Goal: Task Accomplishment & Management: Use online tool/utility

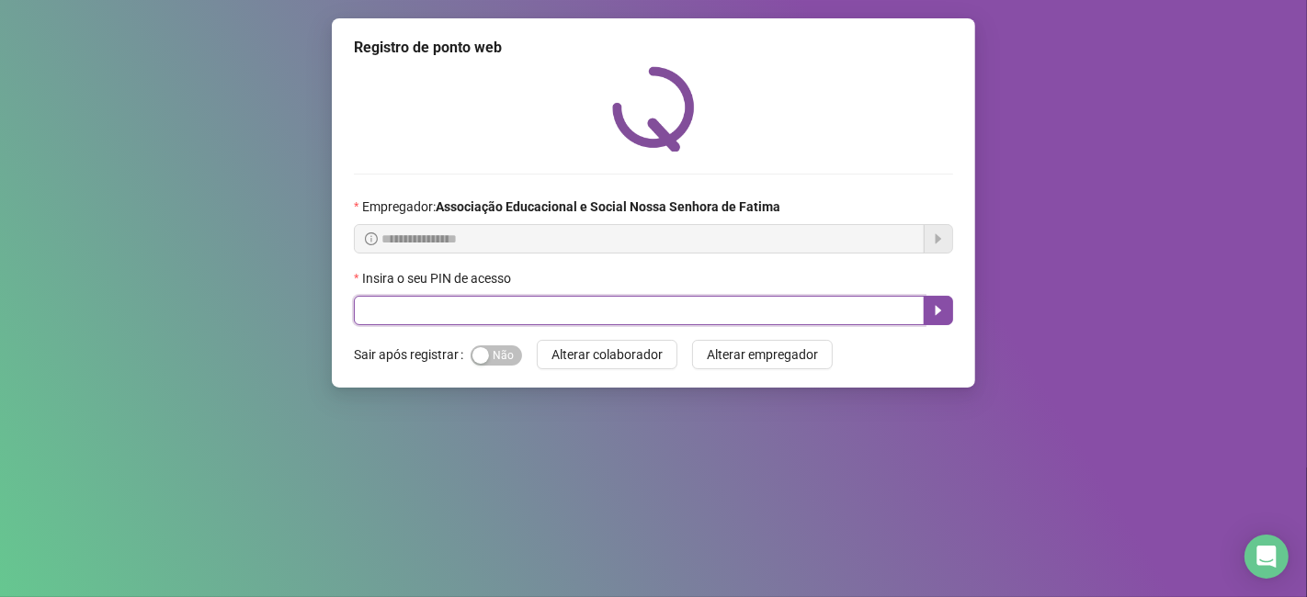
click at [460, 304] on input "text" at bounding box center [639, 310] width 571 height 29
type input "*****"
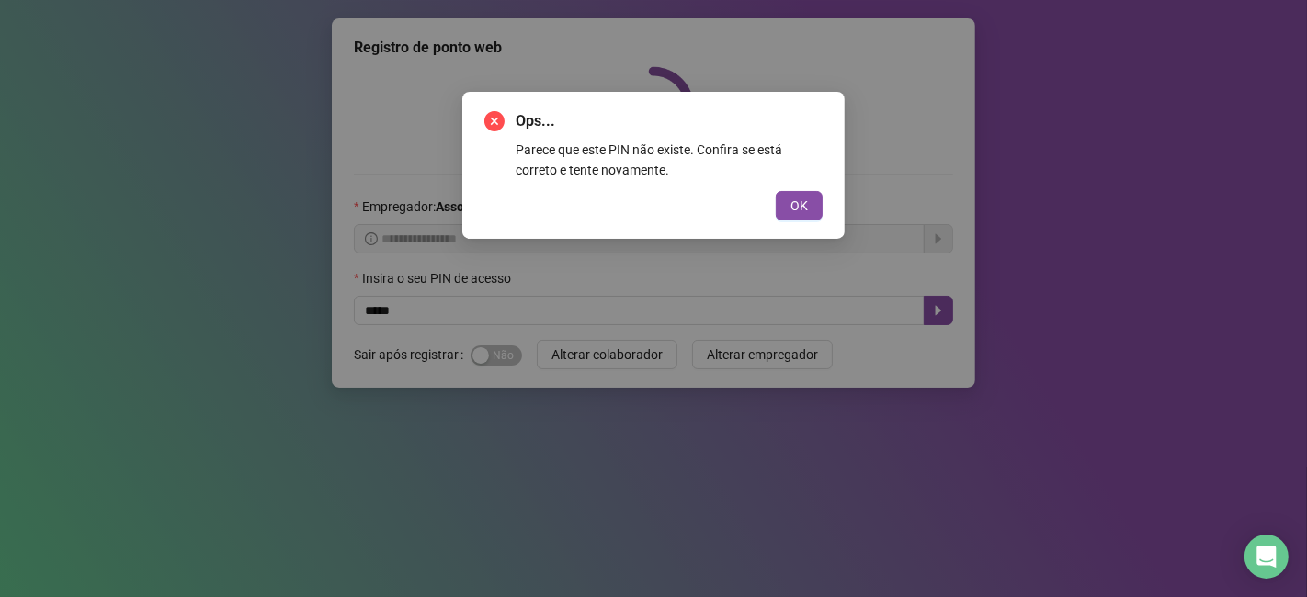
click at [776, 191] on button "OK" at bounding box center [799, 205] width 47 height 29
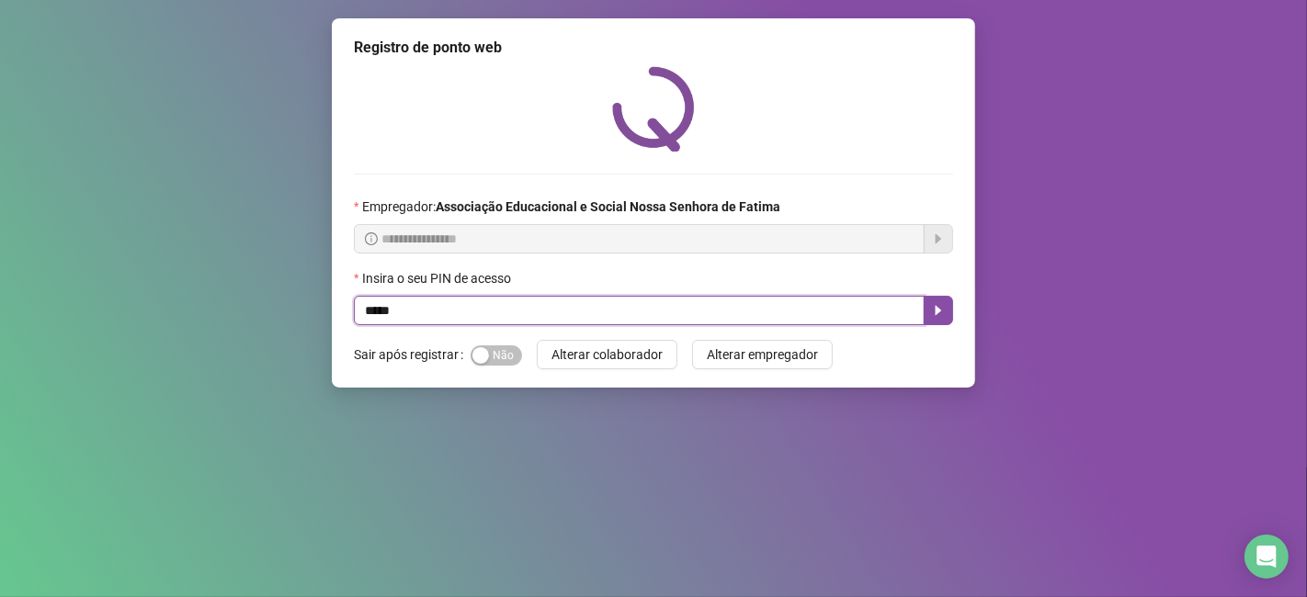
click at [420, 311] on input "*****" at bounding box center [639, 310] width 571 height 29
click at [948, 312] on button "button" at bounding box center [938, 310] width 29 height 29
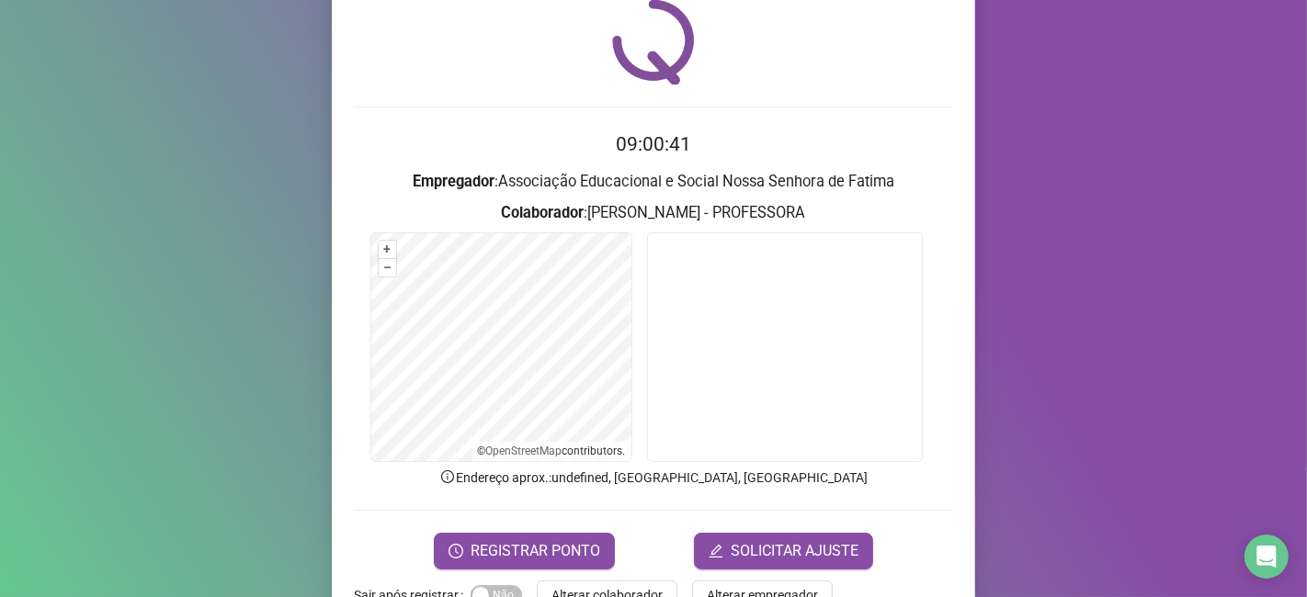
scroll to position [119, 0]
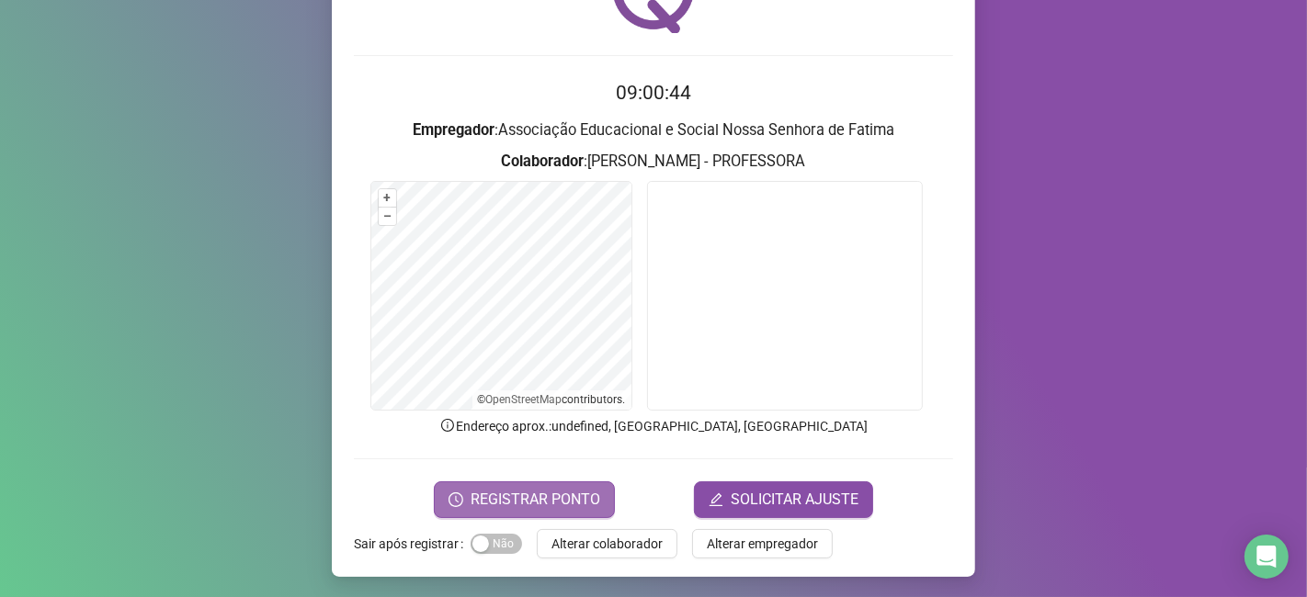
click at [545, 497] on span "REGISTRAR PONTO" at bounding box center [536, 500] width 130 height 22
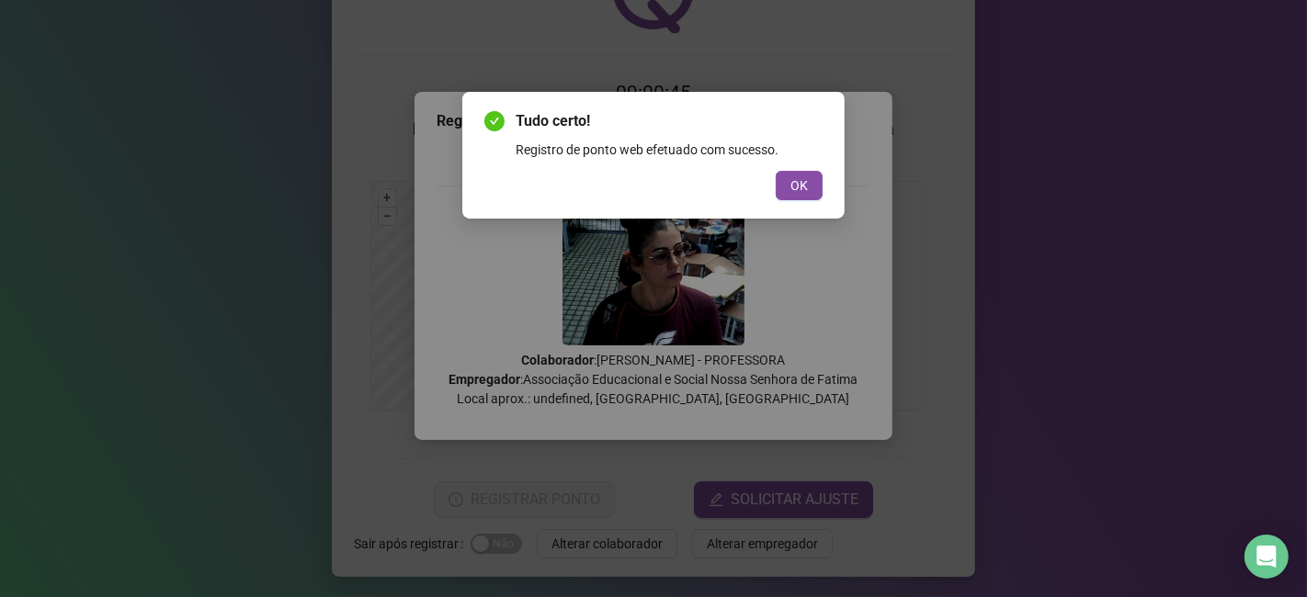
click at [823, 177] on div "Tudo certo! Registro de ponto web efetuado com sucesso. OK" at bounding box center [653, 155] width 382 height 127
click at [803, 184] on span "OK" at bounding box center [798, 186] width 17 height 20
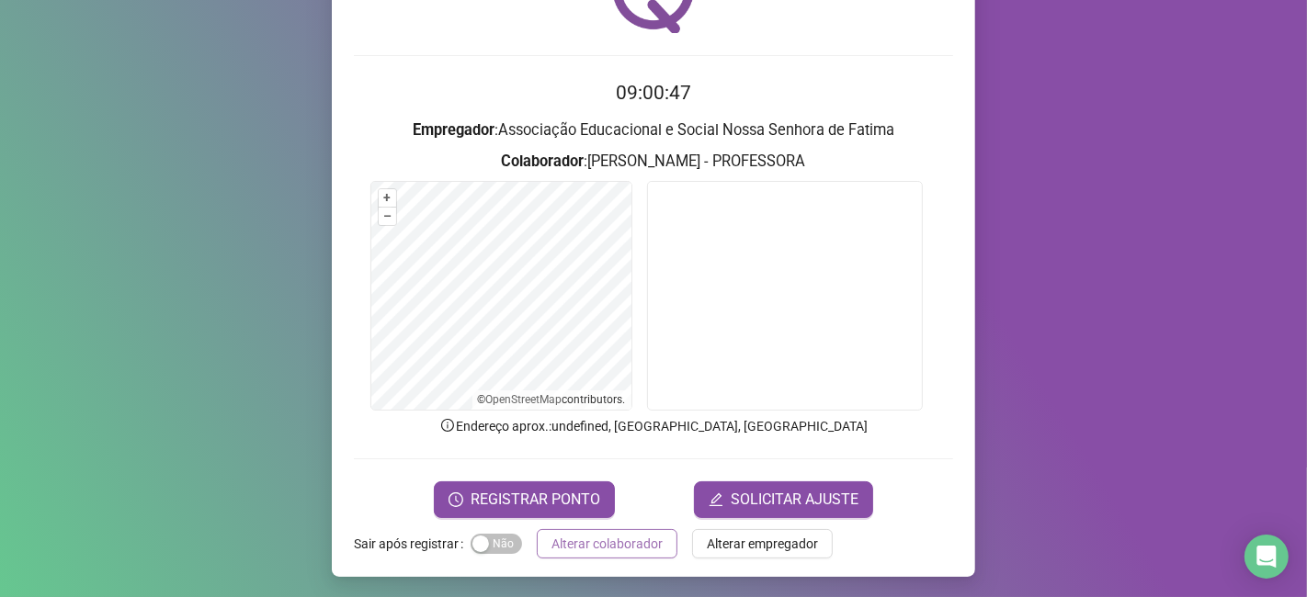
click at [569, 534] on span "Alterar colaborador" at bounding box center [606, 544] width 111 height 20
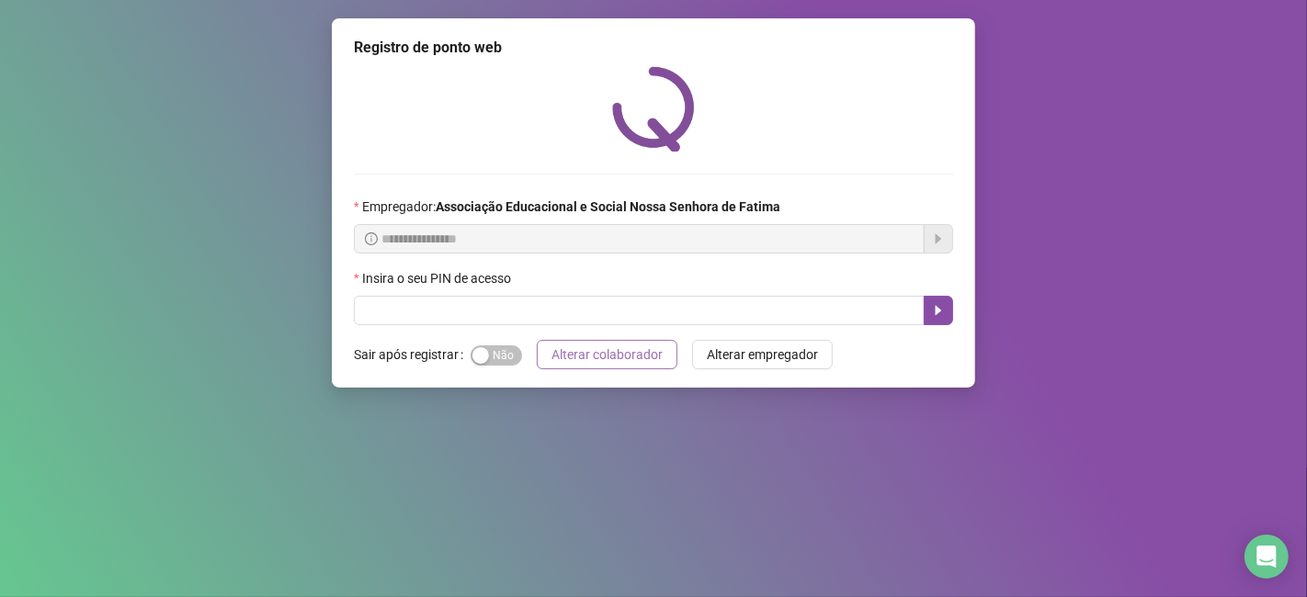
scroll to position [0, 0]
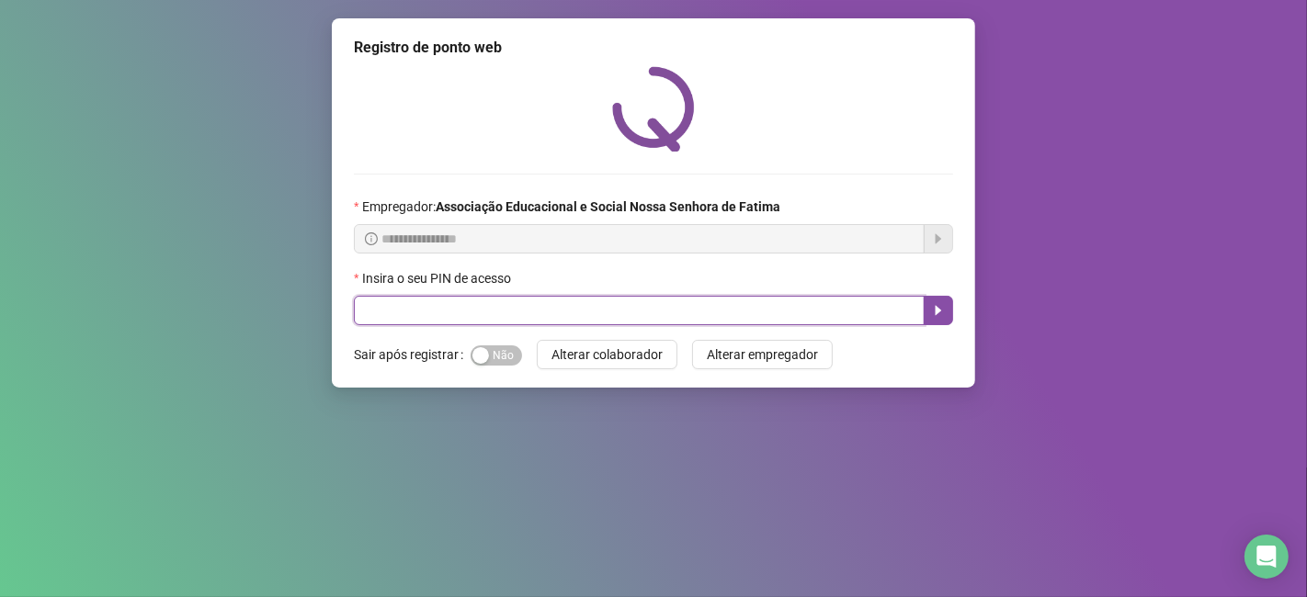
click at [542, 307] on input "text" at bounding box center [639, 310] width 571 height 29
type input "*****"
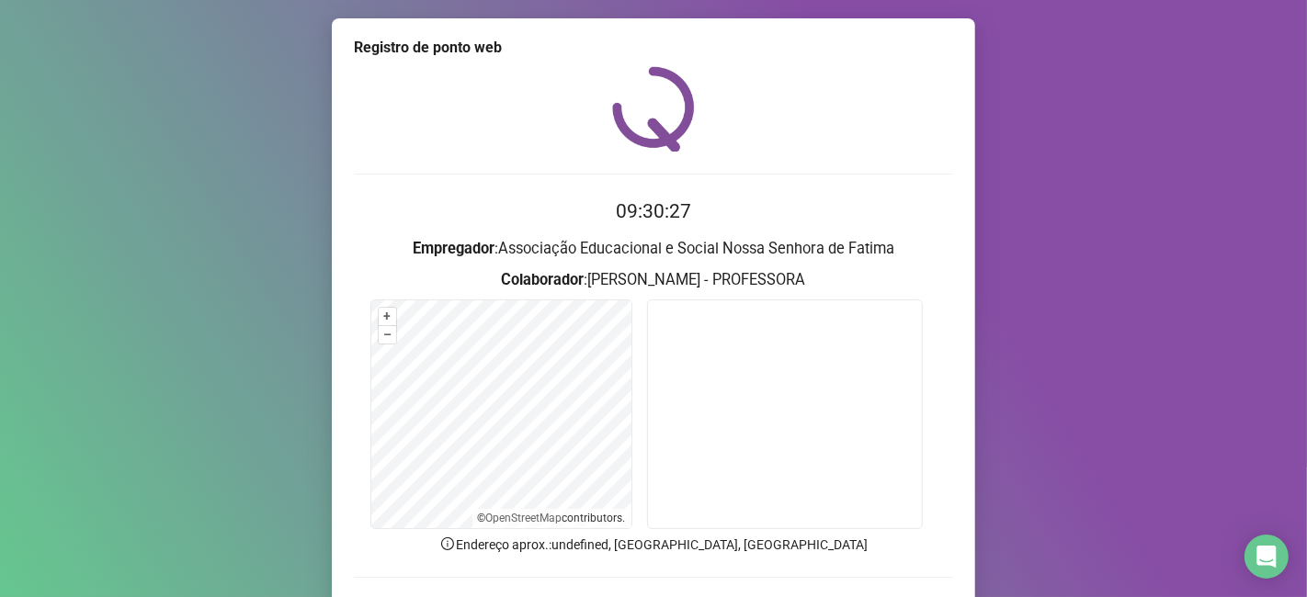
scroll to position [119, 0]
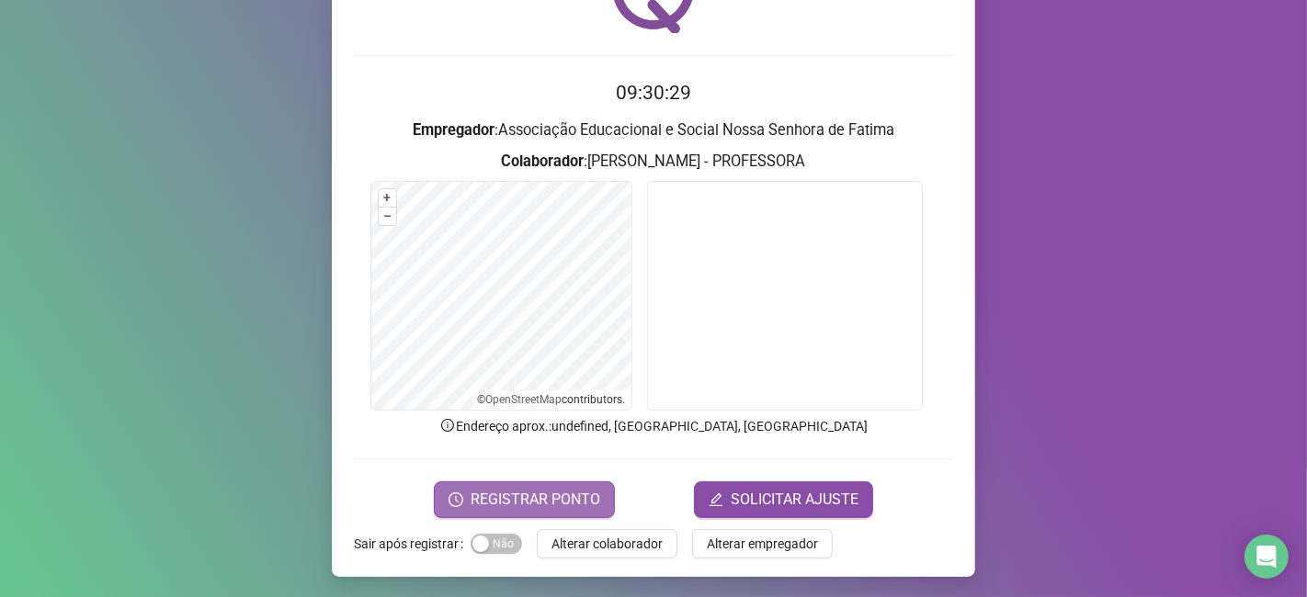
click at [547, 489] on span "REGISTRAR PONTO" at bounding box center [536, 500] width 130 height 22
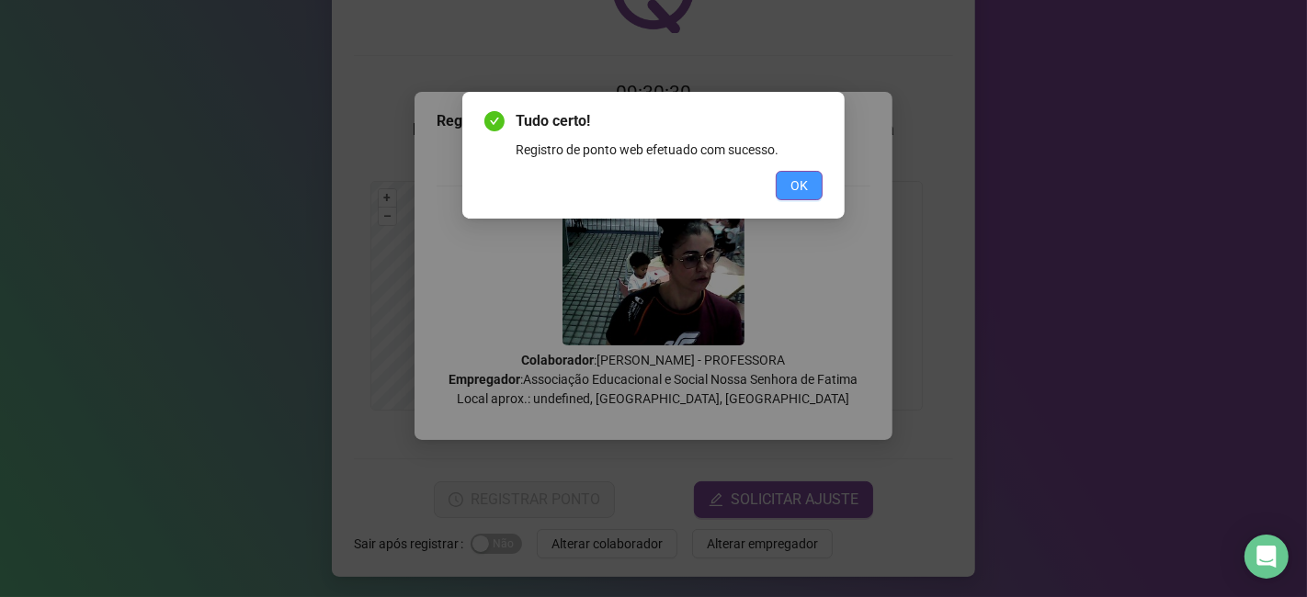
click at [815, 176] on button "OK" at bounding box center [799, 185] width 47 height 29
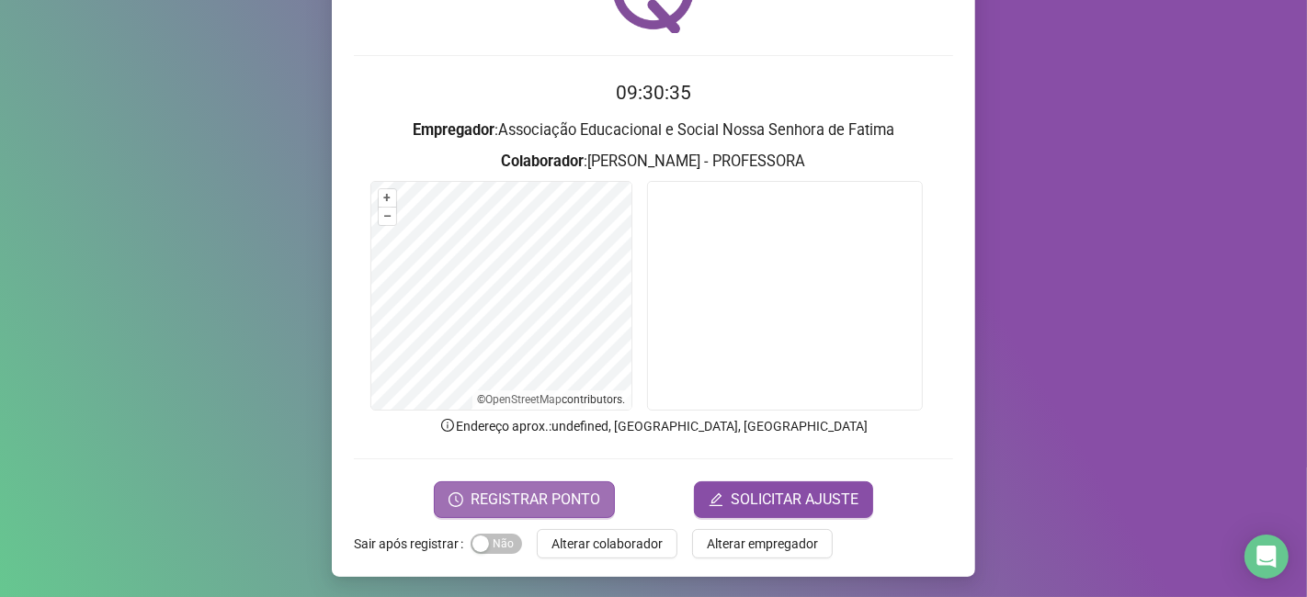
click at [562, 492] on span "REGISTRAR PONTO" at bounding box center [536, 500] width 130 height 22
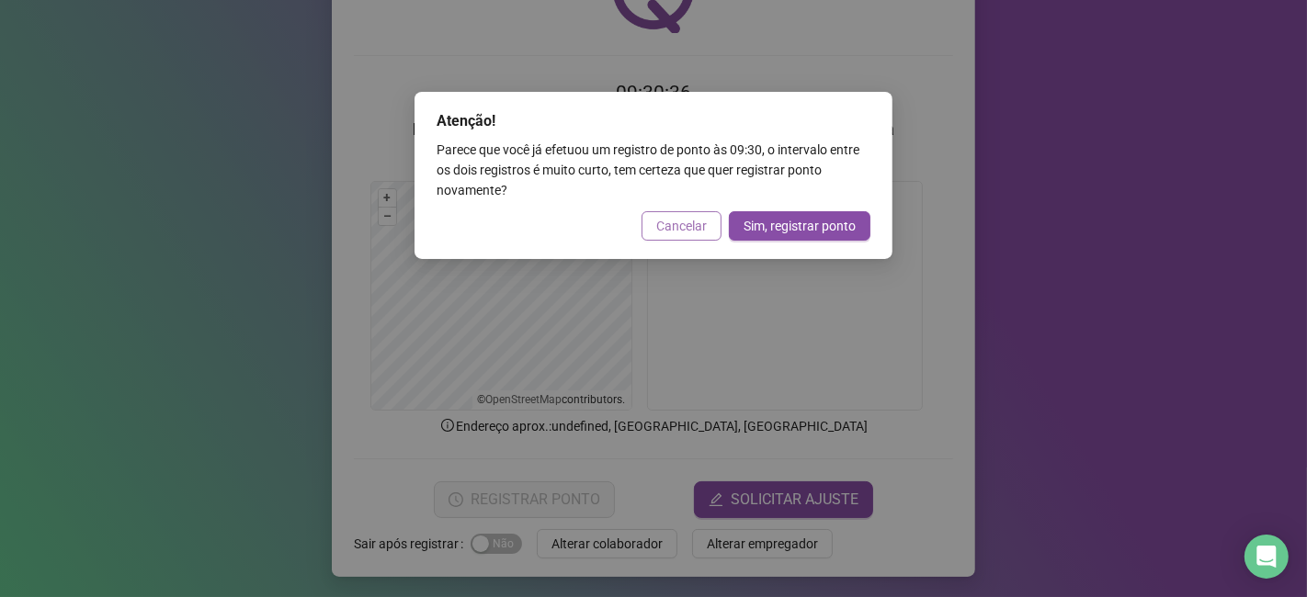
click at [667, 226] on span "Cancelar" at bounding box center [681, 226] width 51 height 20
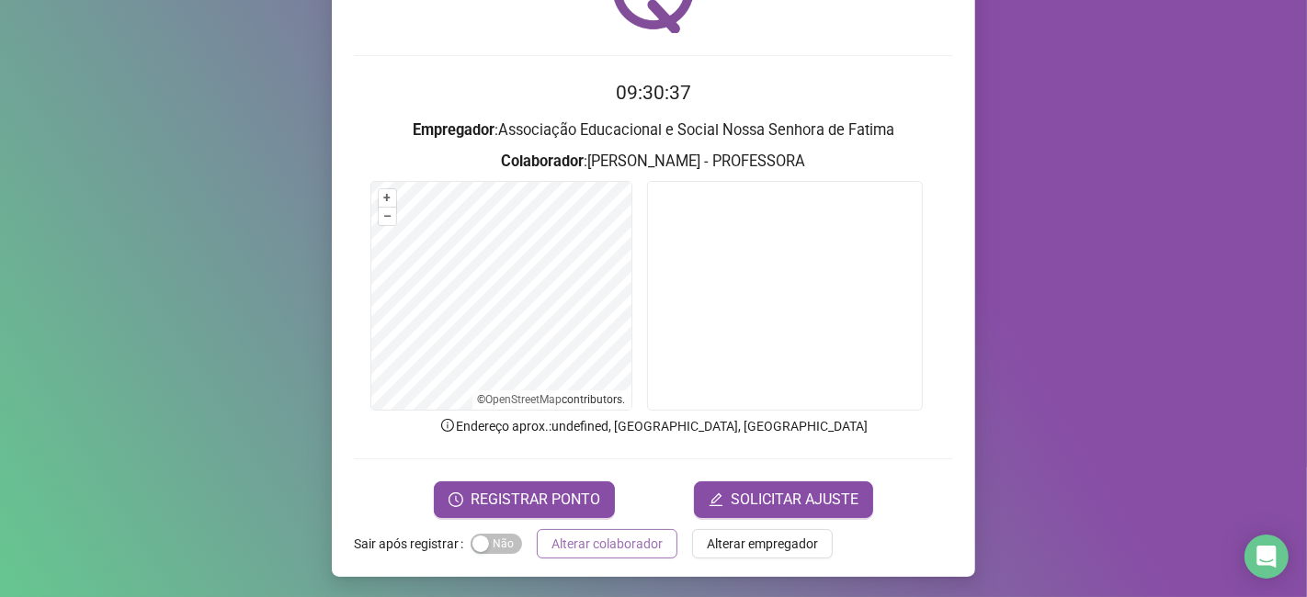
click at [626, 539] on span "Alterar colaborador" at bounding box center [606, 544] width 111 height 20
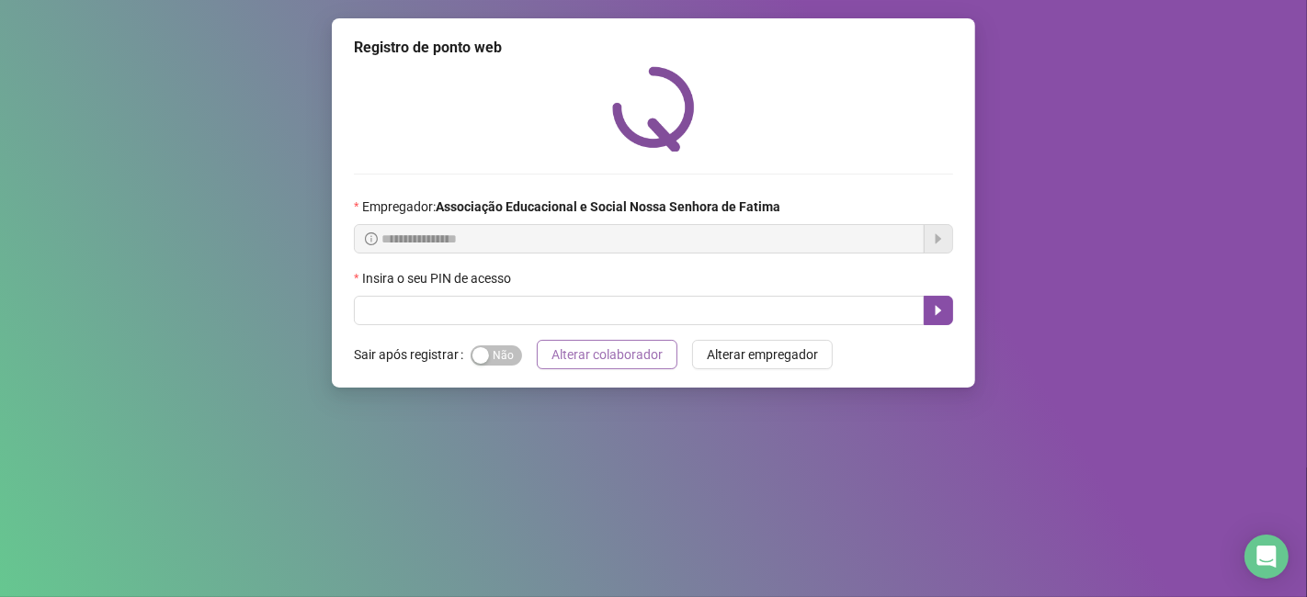
scroll to position [0, 0]
